Goal: Unclear: Unclear

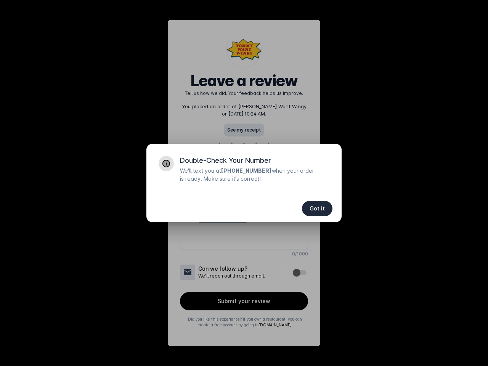
click at [244, 183] on div "Double-Check Your Number We'll text you at [PHONE_NUMBER] when your order is re…" at bounding box center [243, 169] width 195 height 51
click at [317, 208] on span "Got it" at bounding box center [316, 208] width 15 height 5
